Goal: Task Accomplishment & Management: Use online tool/utility

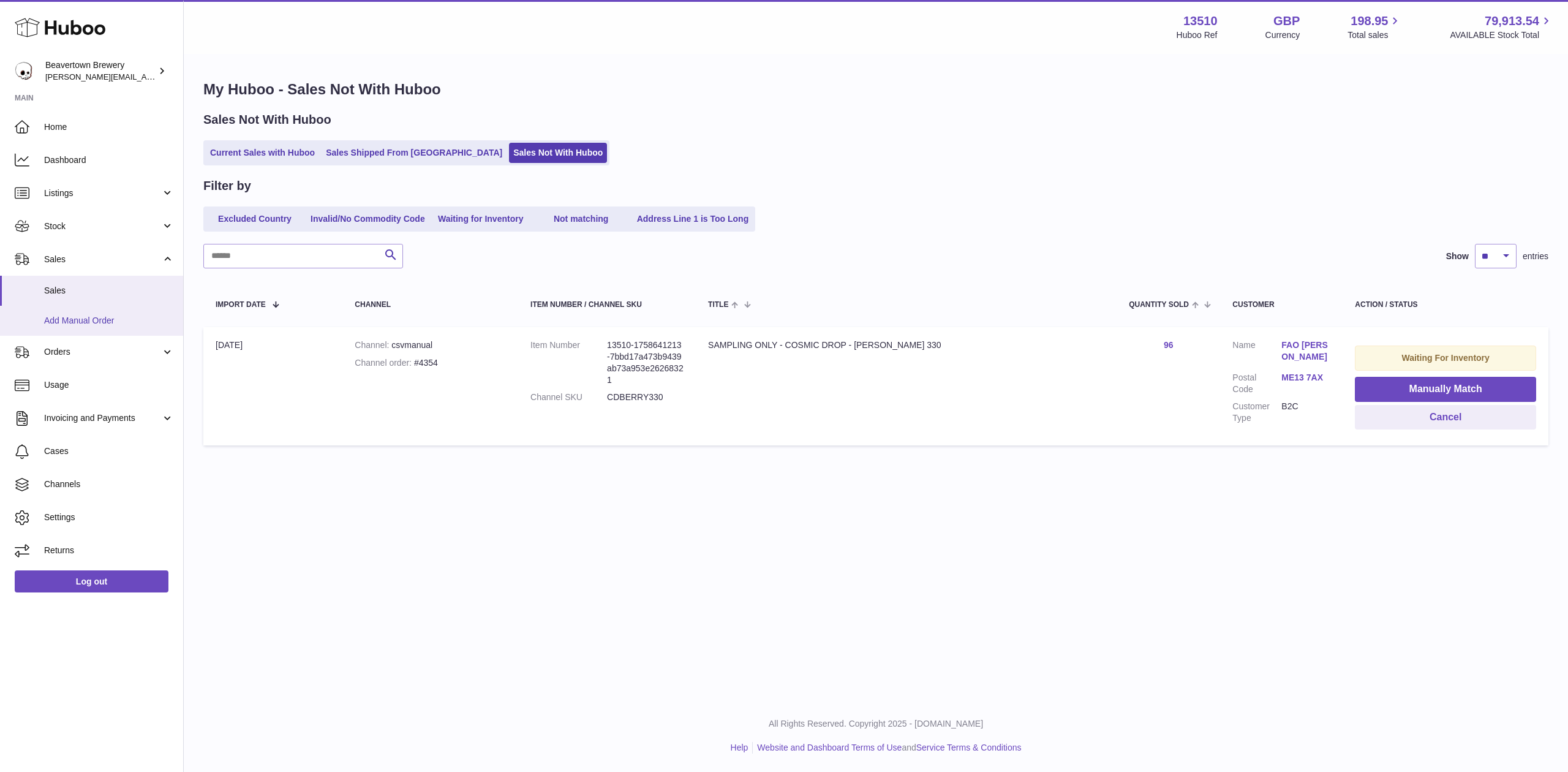
click at [156, 312] on link "Add Manual Order" at bounding box center [91, 320] width 183 height 30
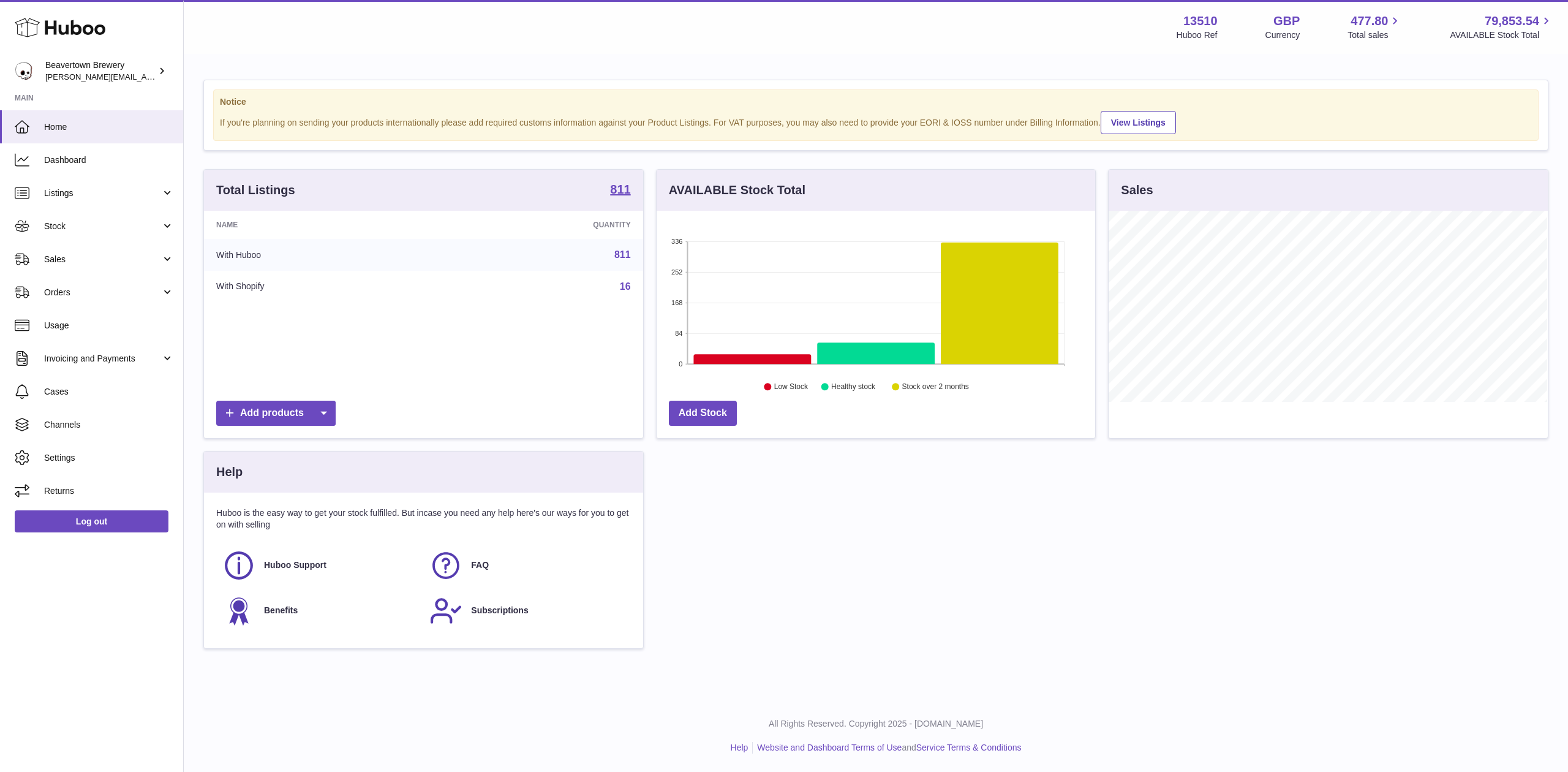
scroll to position [191, 439]
click at [88, 254] on span "Sales" at bounding box center [103, 259] width 117 height 11
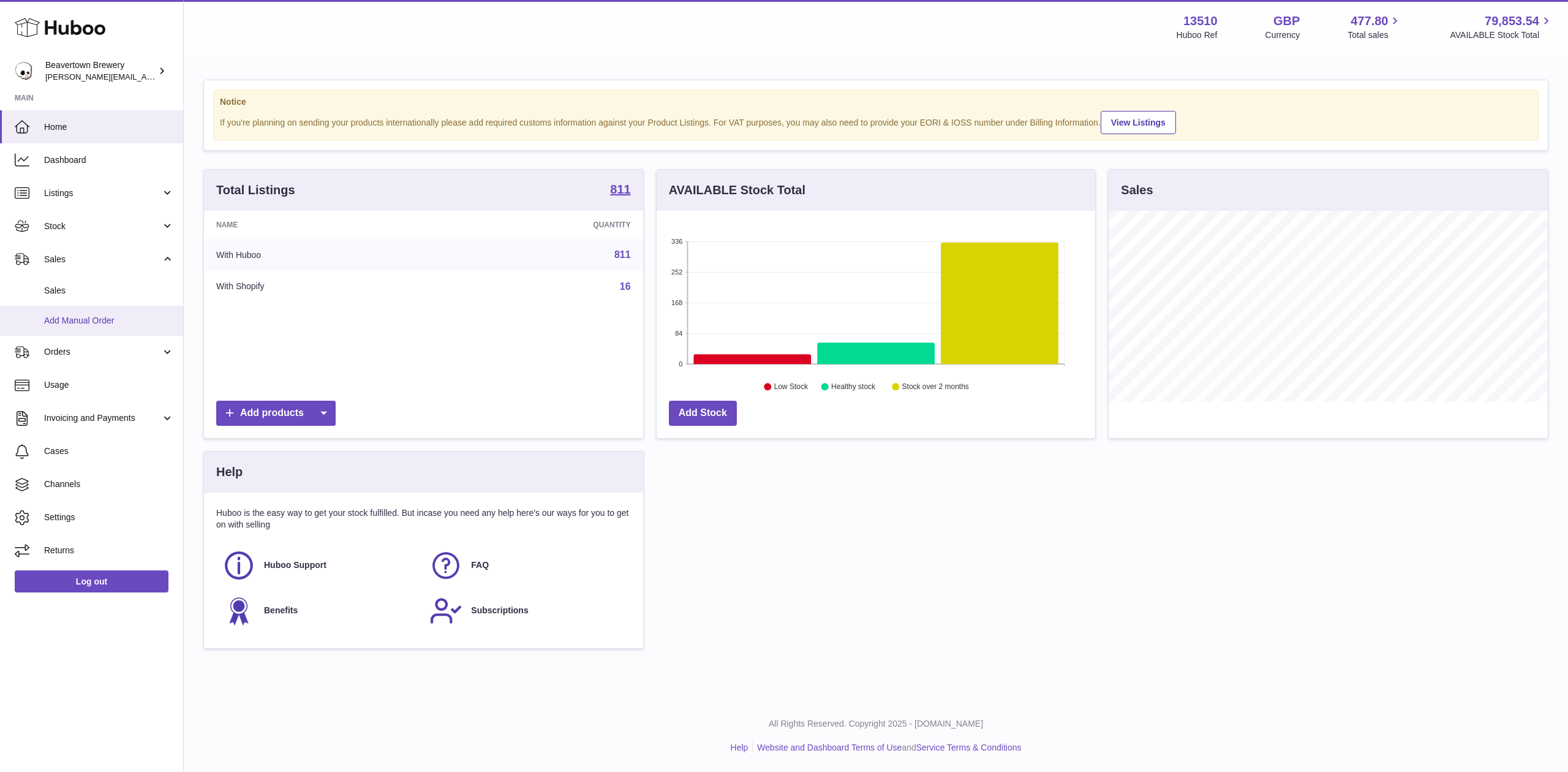
click at [87, 310] on link "Add Manual Order" at bounding box center [91, 320] width 183 height 30
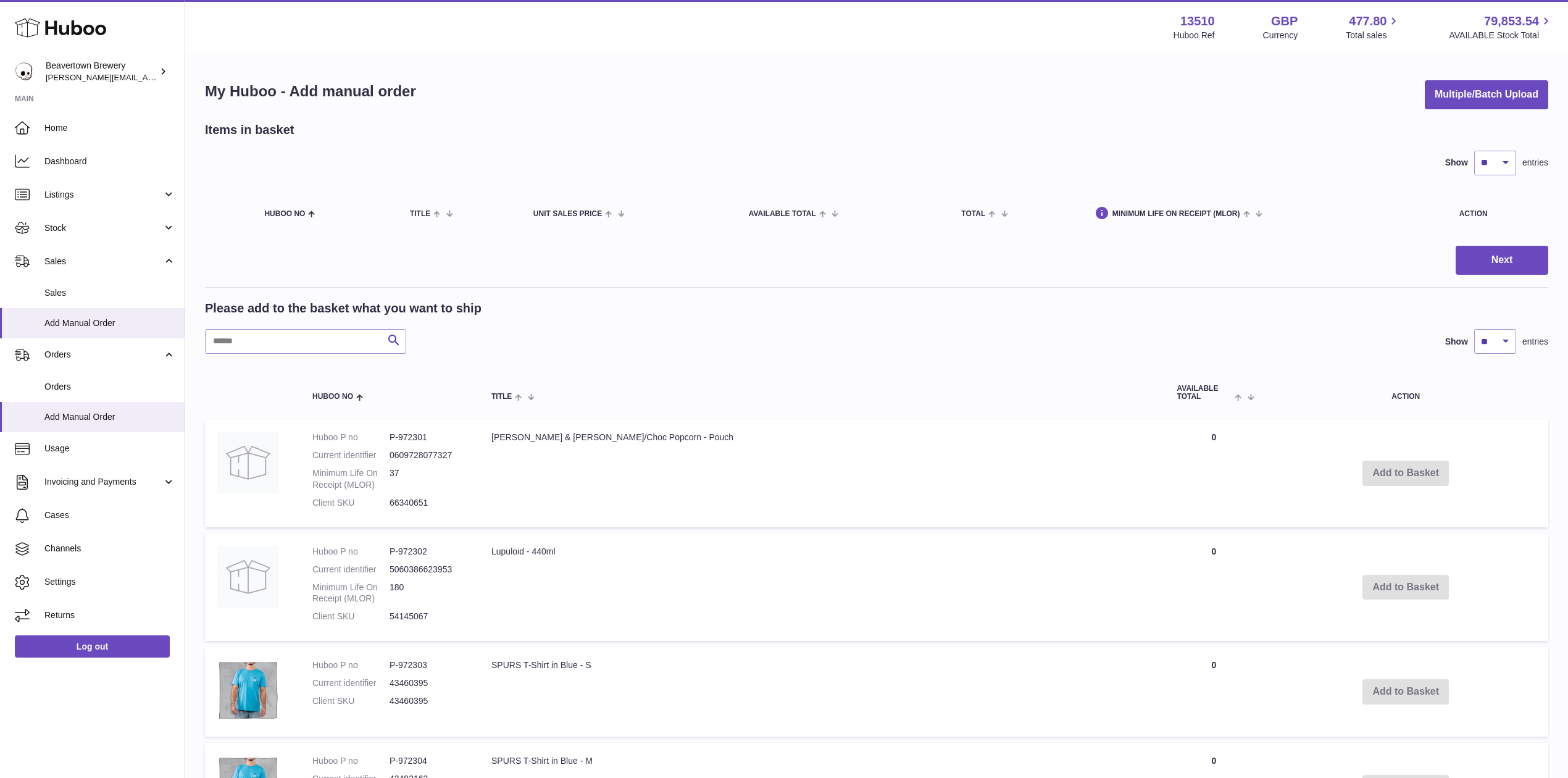
click at [1439, 112] on div "My Huboo - Add manual order Multiple/Batch Upload Items in basket Show ** ** **…" at bounding box center [876, 777] width 1383 height 1442
click at [1442, 104] on button "Multiple/Batch Upload" at bounding box center [1486, 95] width 123 height 29
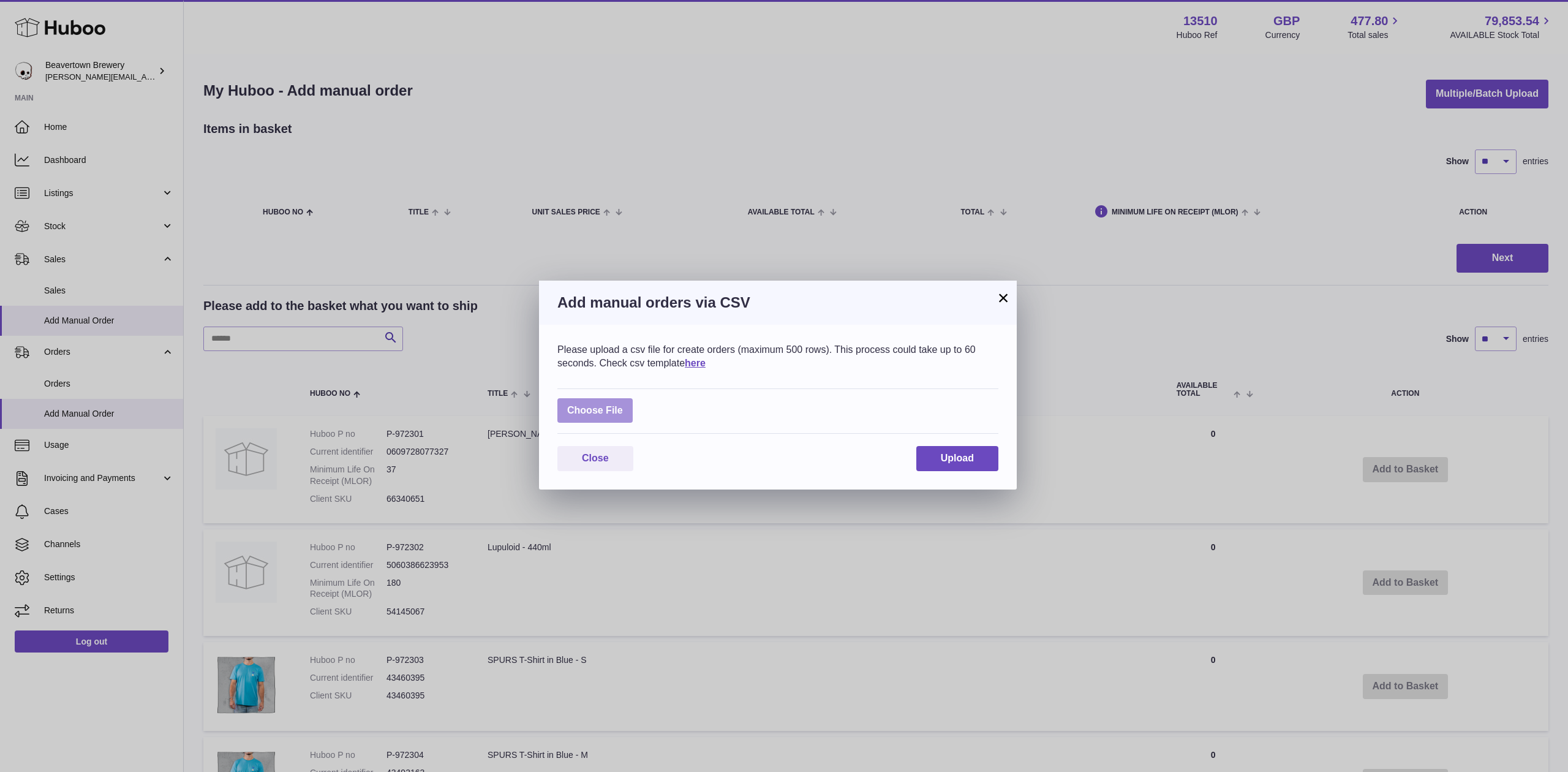
click at [625, 403] on label at bounding box center [595, 411] width 75 height 25
click at [623, 404] on input "file" at bounding box center [623, 404] width 1 height 1
type input "**********"
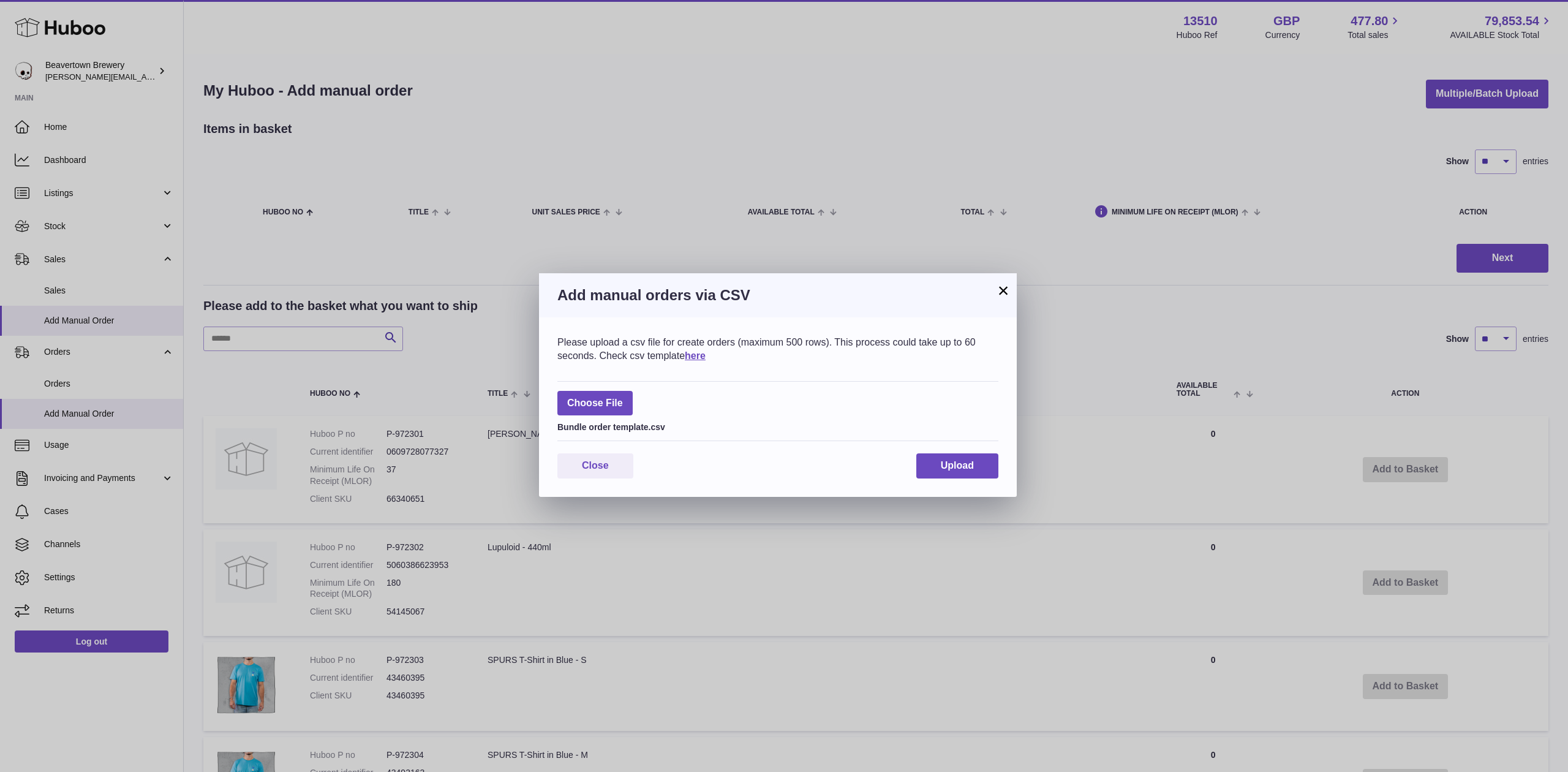
click at [941, 454] on div "Please upload a csv file for create orders (maximum 500 rows). This process cou…" at bounding box center [778, 406] width 477 height 179
click at [943, 457] on button "Upload" at bounding box center [957, 466] width 82 height 25
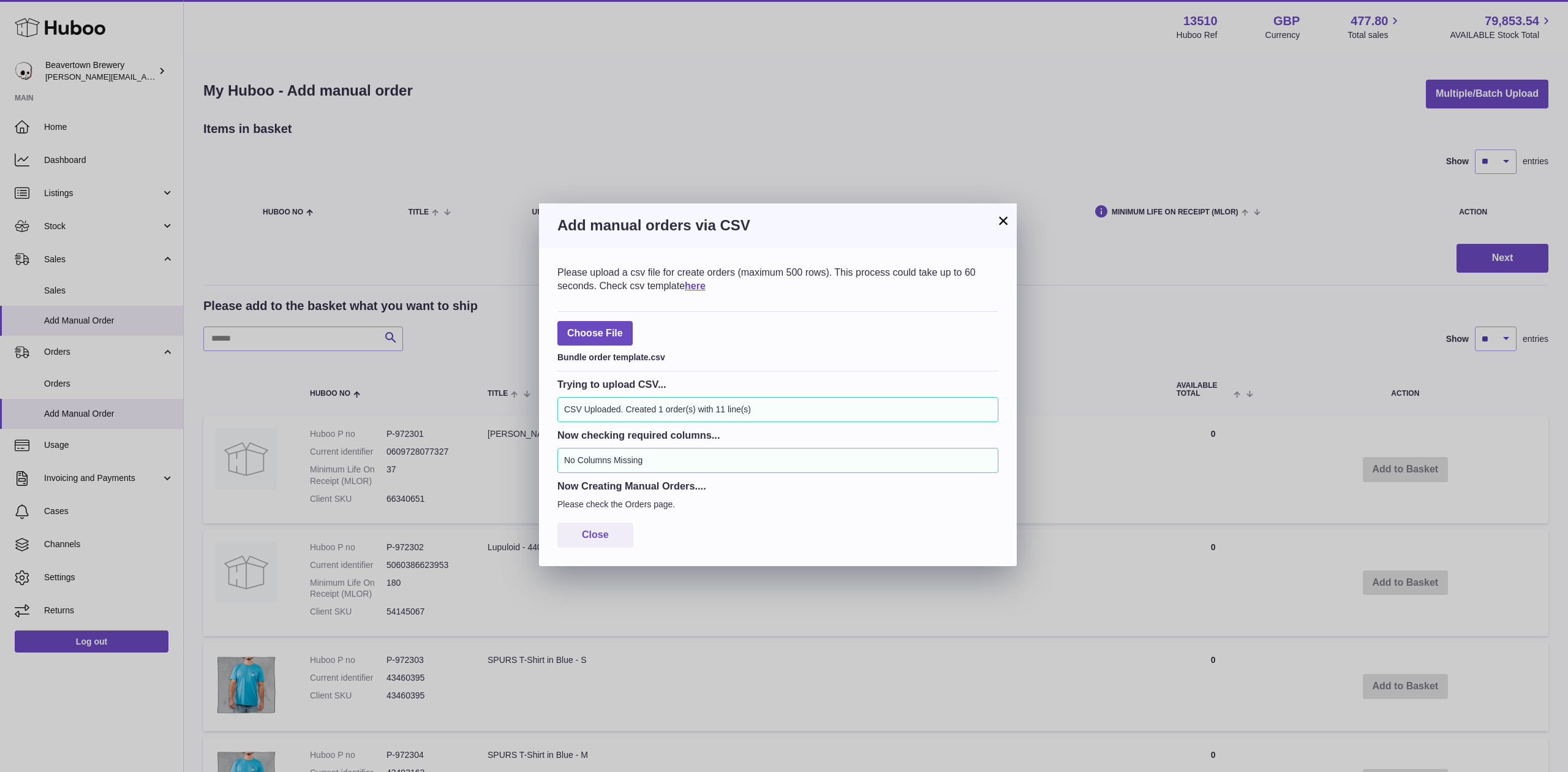
click at [999, 228] on button "×" at bounding box center [1003, 220] width 15 height 15
